Goal: Transaction & Acquisition: Purchase product/service

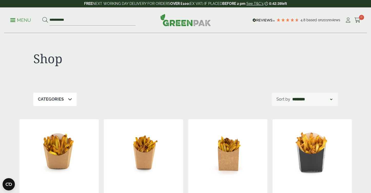
click at [12, 22] on link "Menu" at bounding box center [20, 19] width 21 height 5
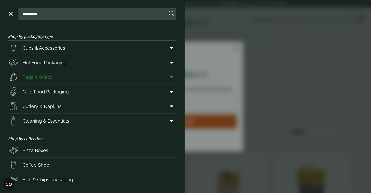
click at [171, 78] on icon at bounding box center [171, 77] width 3 height 5
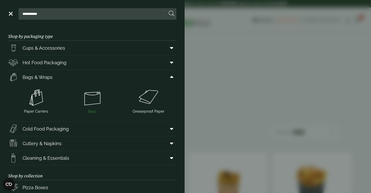
click at [96, 100] on img at bounding box center [92, 97] width 52 height 21
click at [35, 104] on img at bounding box center [36, 97] width 52 height 21
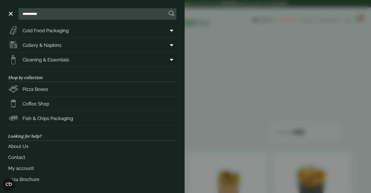
scroll to position [98, 0]
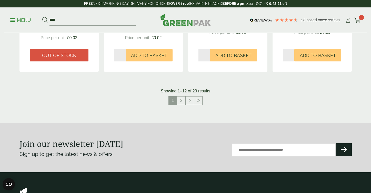
scroll to position [552, 0]
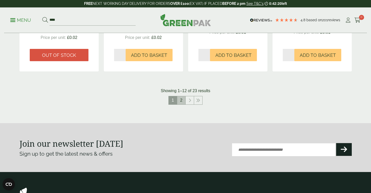
click at [181, 101] on link "2" at bounding box center [181, 100] width 8 height 8
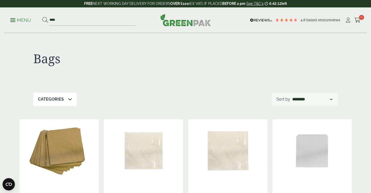
scroll to position [552, 0]
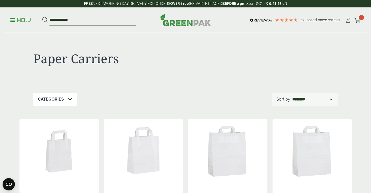
click at [73, 99] on div "Categories" at bounding box center [54, 99] width 43 height 13
